Goal: Obtain resource: Download file/media

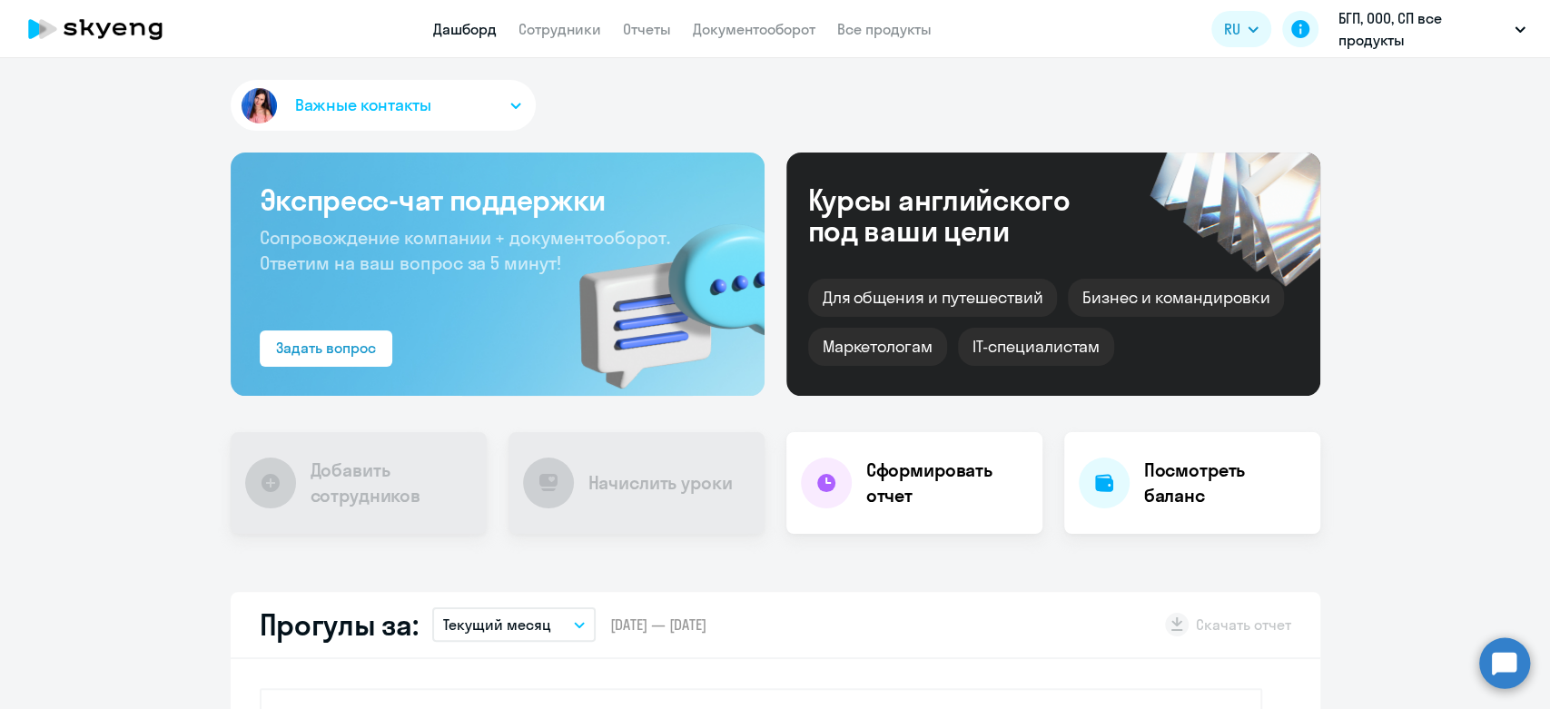
click at [681, 31] on nav "Дашборд Сотрудники Отчеты Документооборот Все продукты" at bounding box center [682, 29] width 499 height 23
click at [657, 31] on link "Отчеты" at bounding box center [647, 29] width 48 height 18
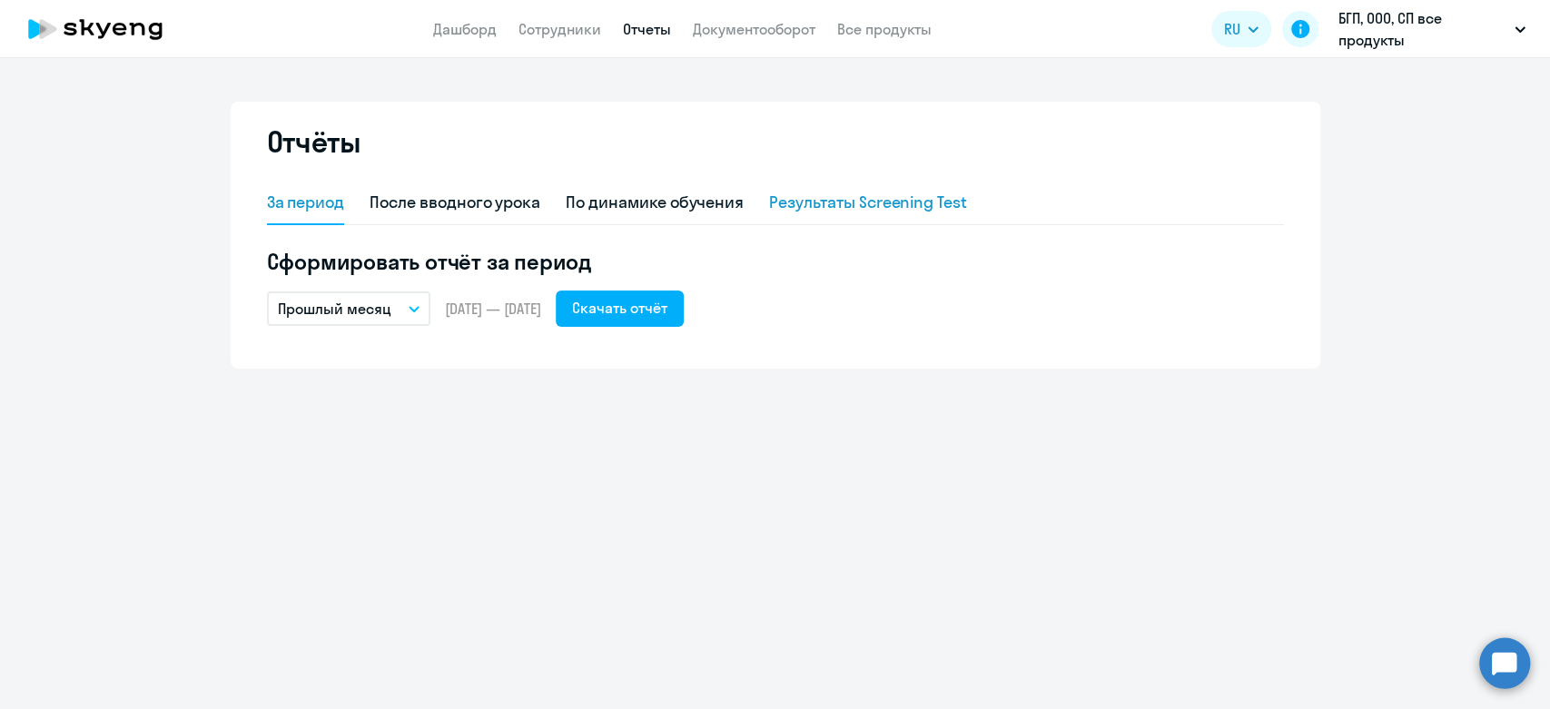
click at [857, 202] on div "Результаты Screening Test" at bounding box center [868, 203] width 198 height 24
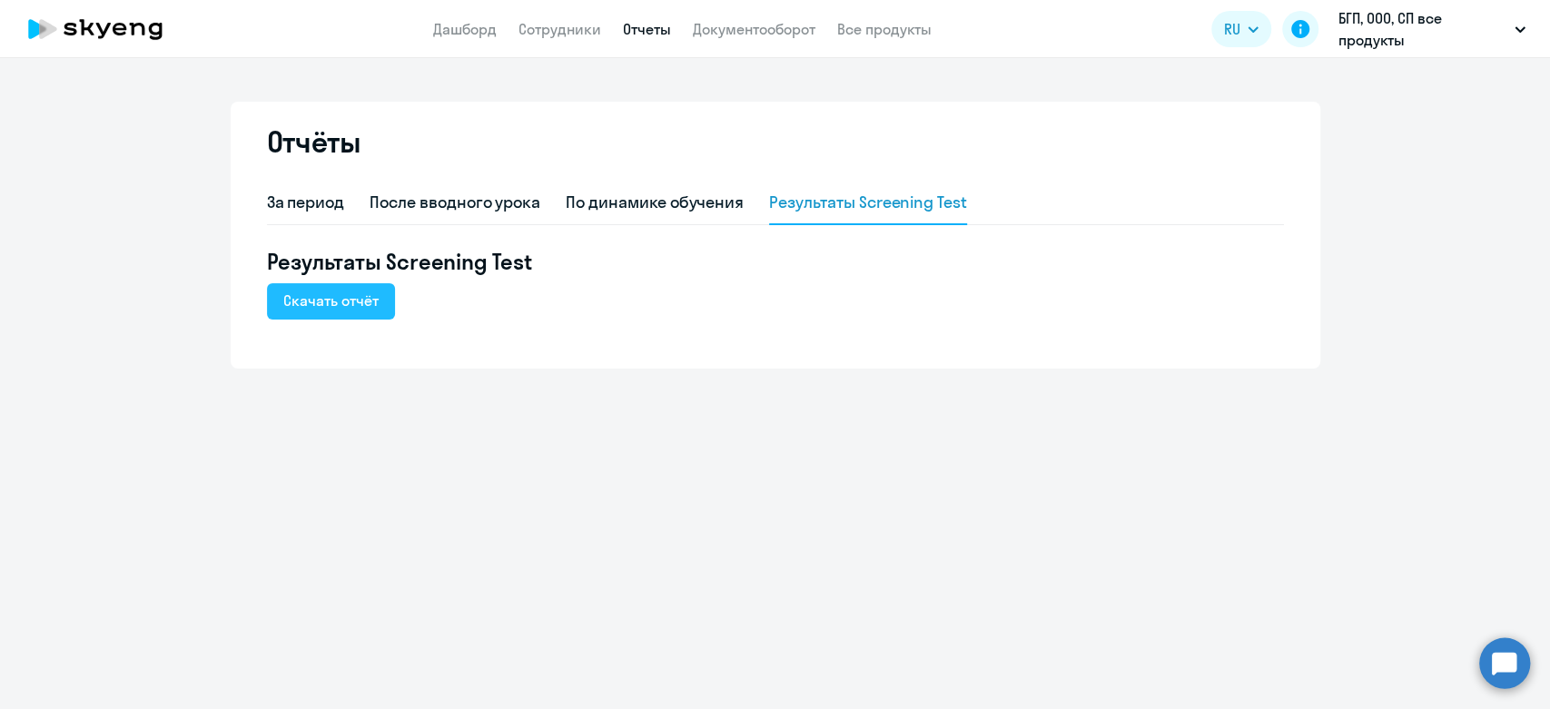
click at [353, 307] on div "Скачать отчёт" at bounding box center [330, 301] width 95 height 22
click at [288, 197] on div "За период" at bounding box center [306, 203] width 78 height 24
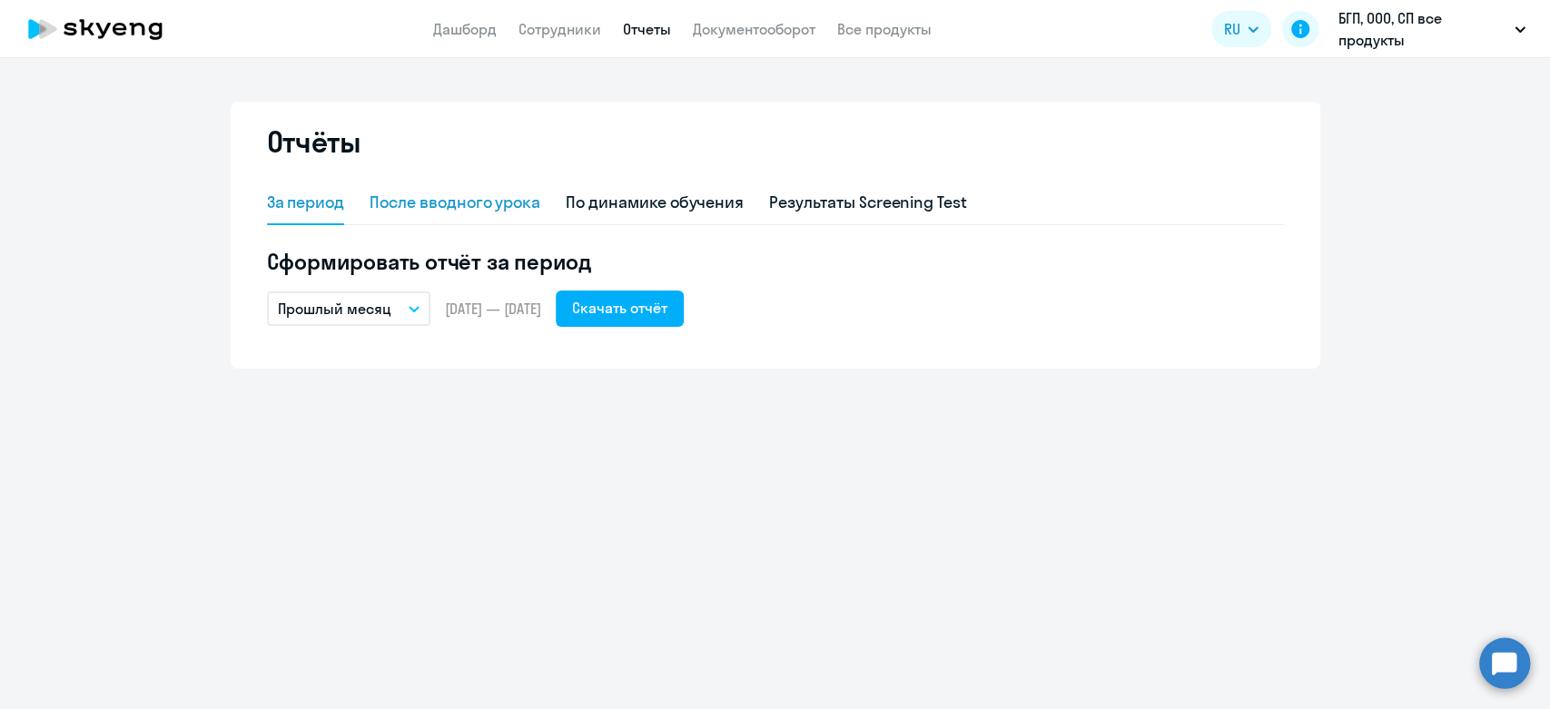
click at [471, 197] on div "После вводного урока" at bounding box center [455, 203] width 171 height 24
select select "10"
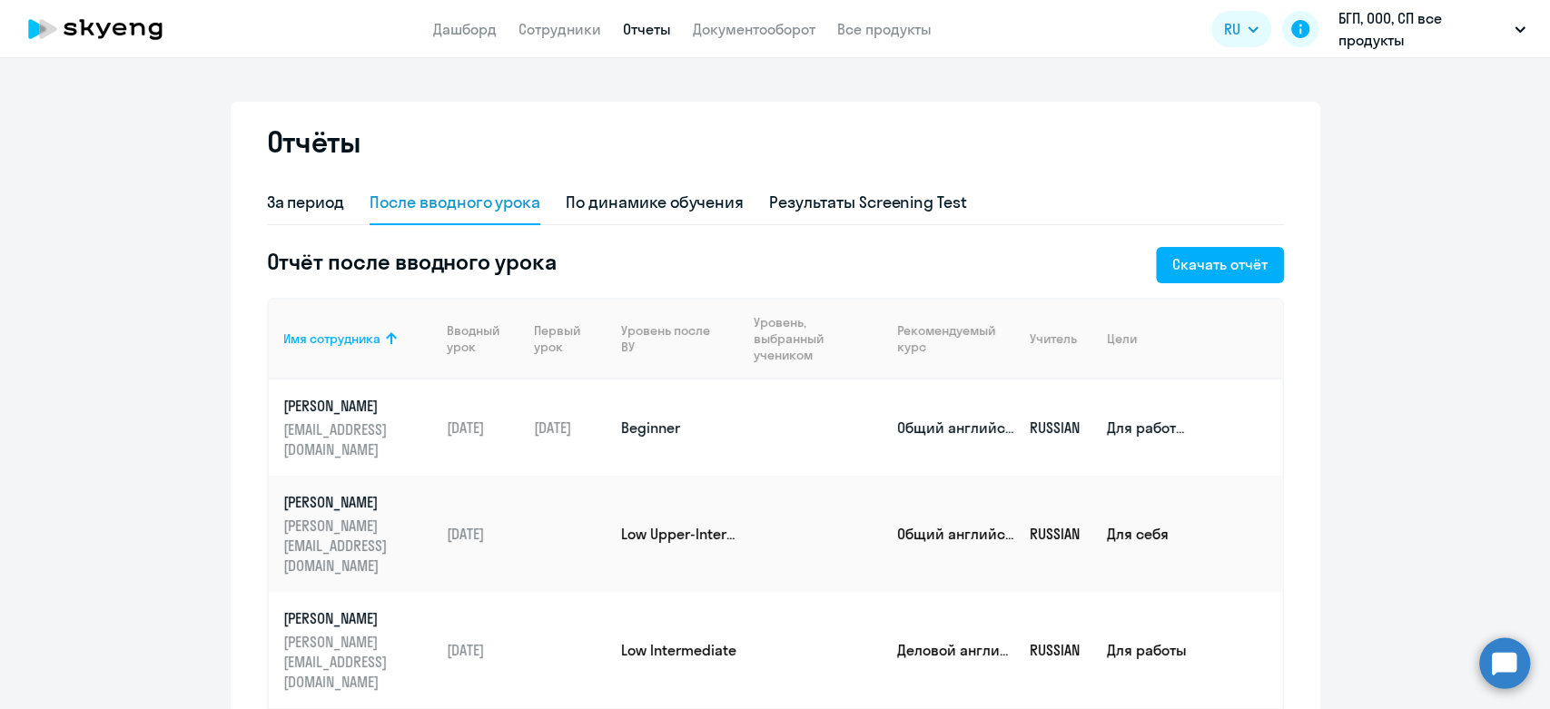
scroll to position [15, 0]
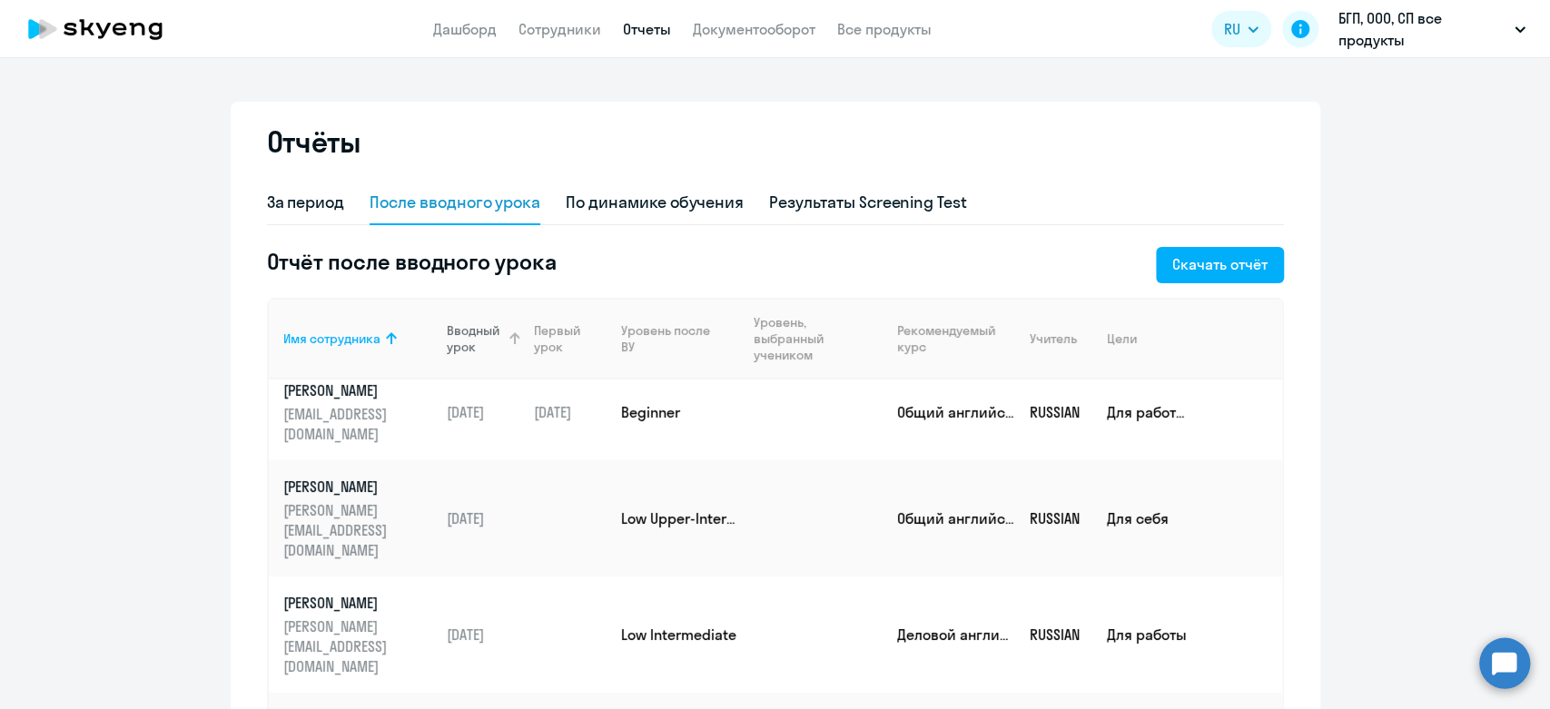
click at [480, 348] on div "Вводный урок" at bounding box center [477, 338] width 60 height 33
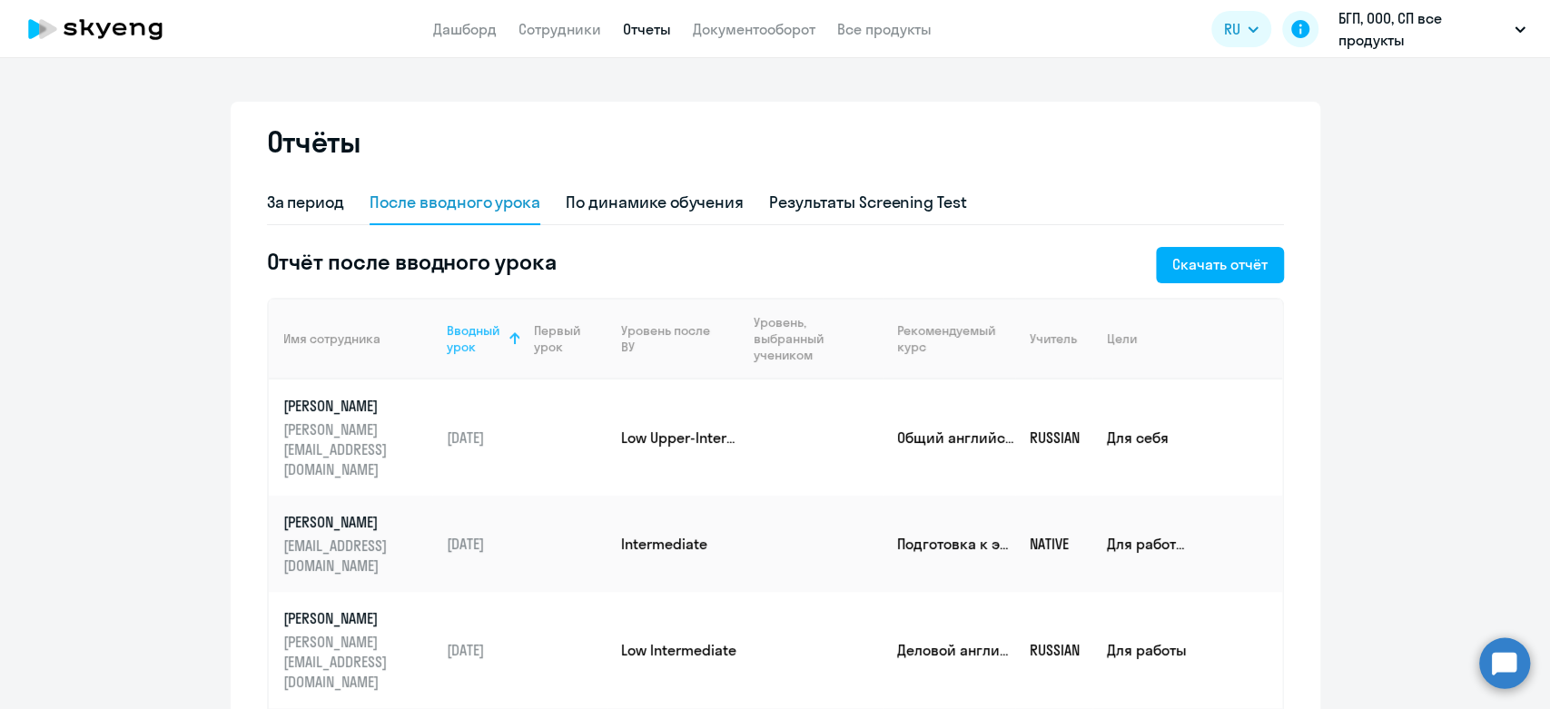
click at [456, 332] on div "Вводный урок" at bounding box center [477, 338] width 60 height 33
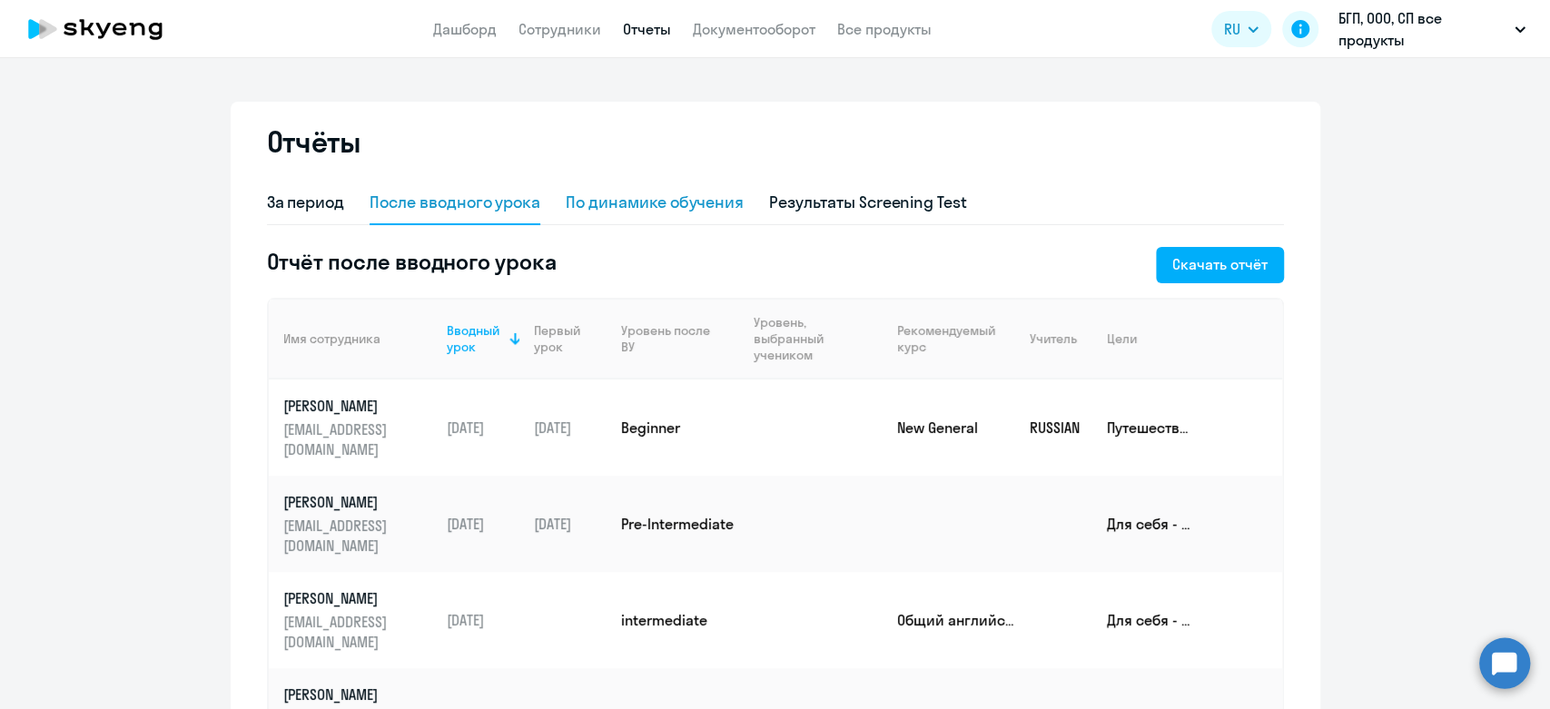
click at [688, 207] on div "По динамике обучения" at bounding box center [655, 203] width 178 height 24
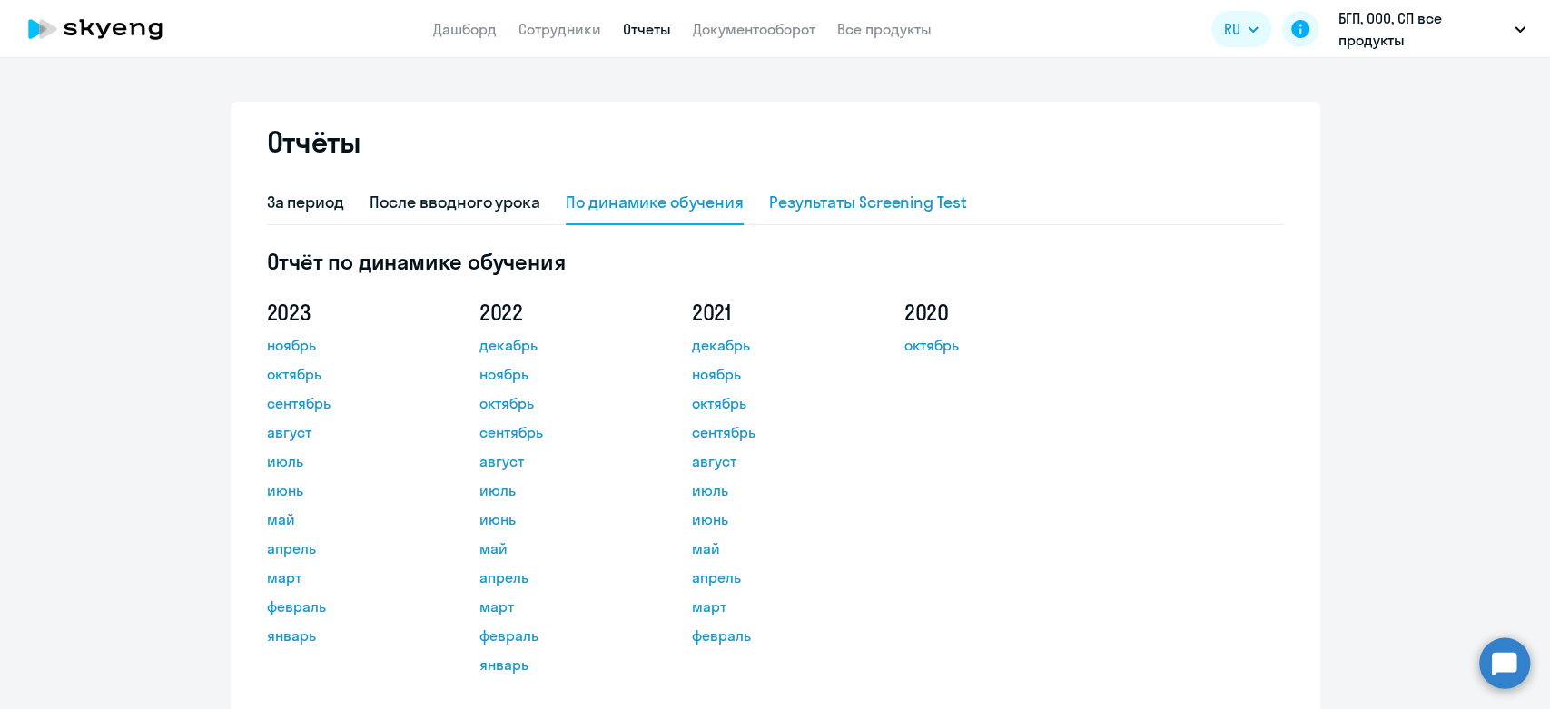
click at [845, 214] on div "Результаты Screening Test" at bounding box center [868, 204] width 198 height 44
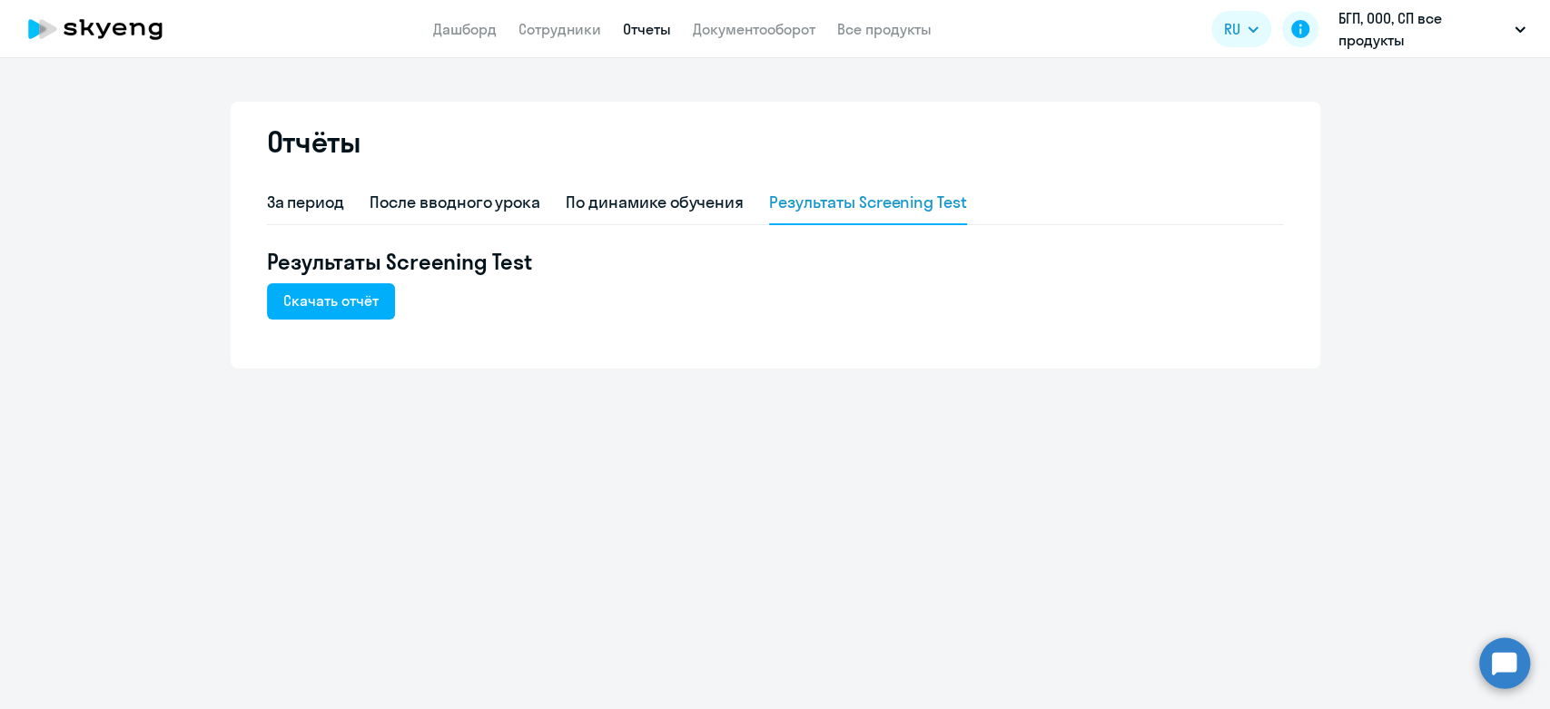
click at [725, 699] on div "Отчёты За период После вводного урока По динамике обучения Результаты Screening…" at bounding box center [775, 383] width 1550 height 651
